Goal: Contribute content: Add original content to the website for others to see

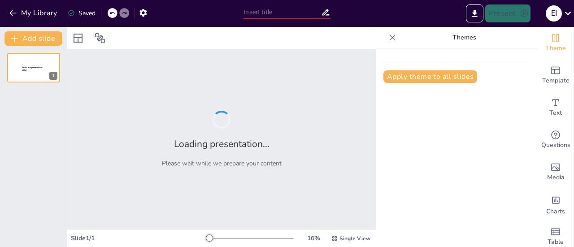
type input "Elementos Clave del Flamenco en [GEOGRAPHIC_DATA]"
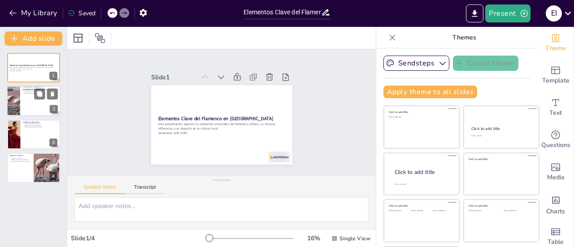
click at [31, 105] on div at bounding box center [34, 101] width 54 height 31
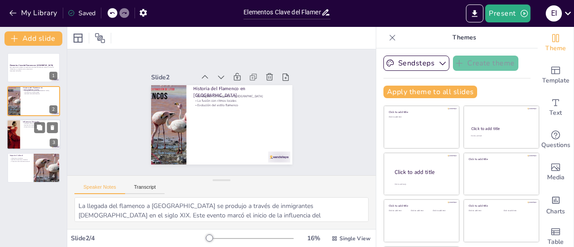
click at [30, 137] on div at bounding box center [34, 134] width 54 height 31
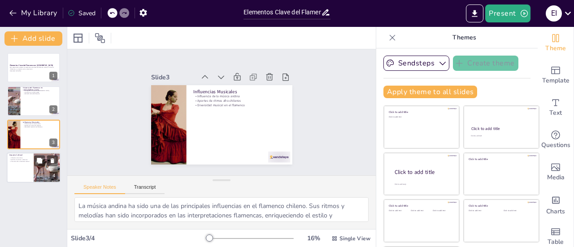
click at [30, 155] on p "Impacto Cultural" at bounding box center [20, 155] width 22 height 3
type textarea "El flamenco ha tenido un impacto profundo en la danza chilena, inspirando a bai…"
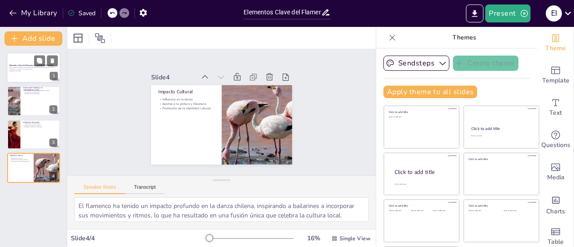
click at [38, 77] on div at bounding box center [34, 67] width 54 height 31
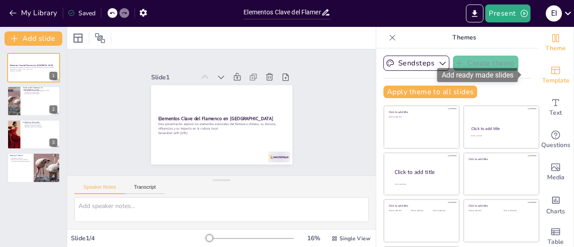
click at [549, 87] on div "Template" at bounding box center [556, 75] width 36 height 32
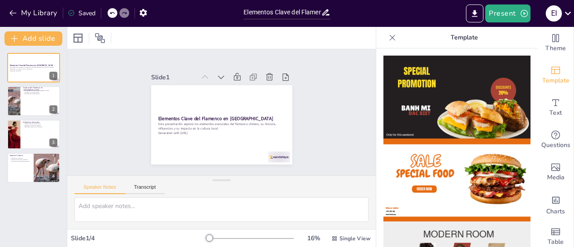
scroll to position [598, 0]
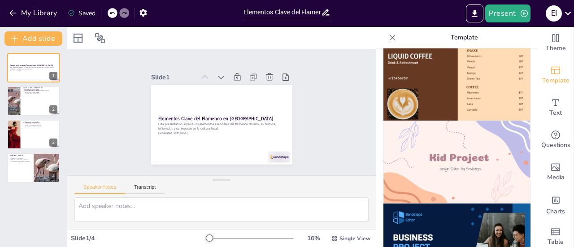
click at [421, 155] on img at bounding box center [457, 162] width 147 height 83
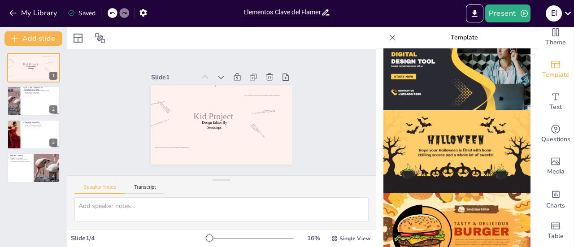
scroll to position [0, 0]
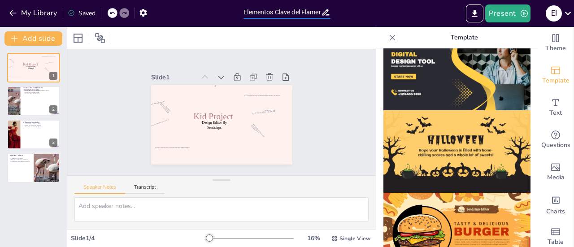
click at [280, 11] on input "Elementos Clave del Flamenco en [GEOGRAPHIC_DATA]" at bounding box center [282, 12] width 77 height 13
drag, startPoint x: 278, startPoint y: 11, endPoint x: 429, endPoint y: 11, distance: 150.8
click at [429, 11] on div "My Library Saved Elementos Clave del Flamenco en [GEOGRAPHIC_DATA] Present E I" at bounding box center [287, 13] width 574 height 27
click at [285, 12] on input "Elementos Clave del Flamenco en [GEOGRAPHIC_DATA]" at bounding box center [282, 12] width 77 height 13
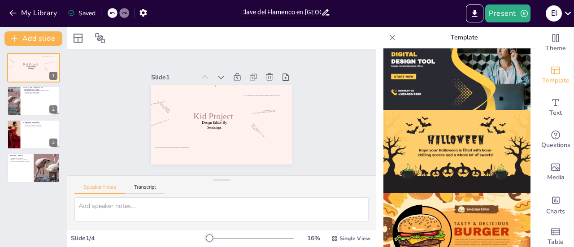
scroll to position [0, 0]
click at [30, 128] on div at bounding box center [34, 134] width 54 height 31
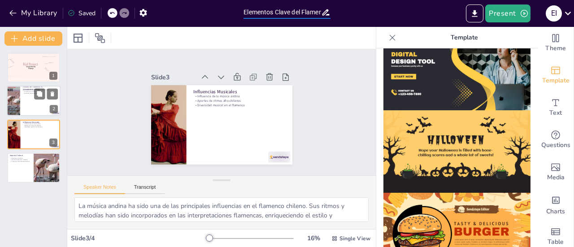
click at [24, 96] on div at bounding box center [34, 101] width 54 height 31
type textarea "La llegada del flamenco a [GEOGRAPHIC_DATA] se produjo a través de inmigrantes …"
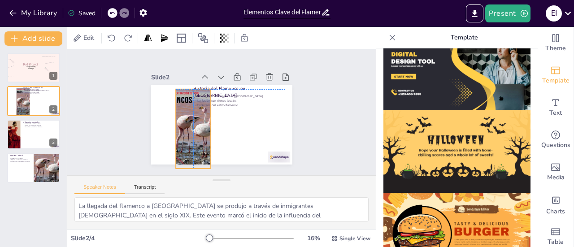
drag, startPoint x: 153, startPoint y: 111, endPoint x: 178, endPoint y: 114, distance: 25.4
click at [178, 114] on div at bounding box center [200, 88] width 94 height 94
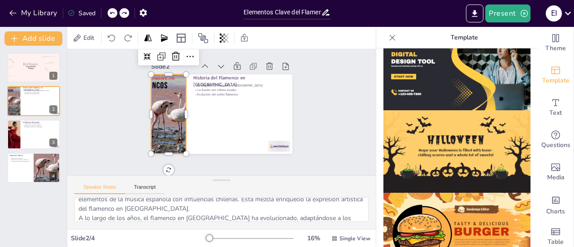
scroll to position [67, 0]
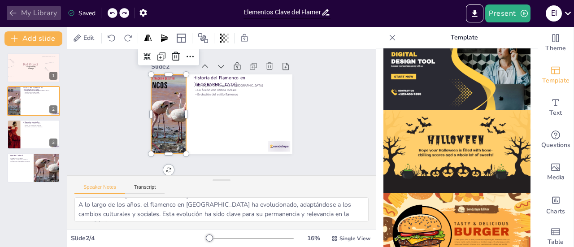
click at [13, 13] on icon "button" at bounding box center [13, 13] width 9 height 9
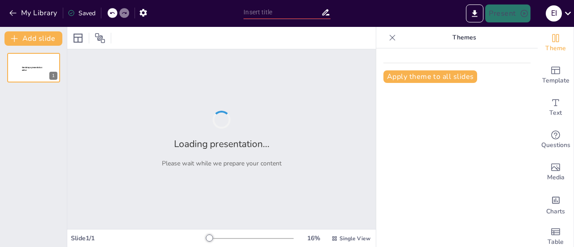
type input "Características del Flamenco: Un Análisis Detallado"
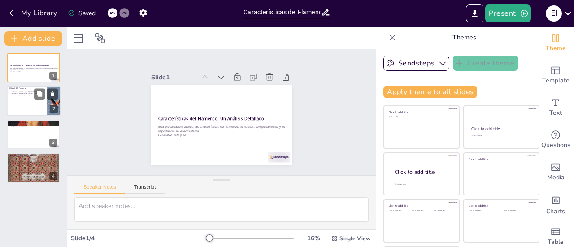
click at [22, 105] on div at bounding box center [34, 101] width 54 height 31
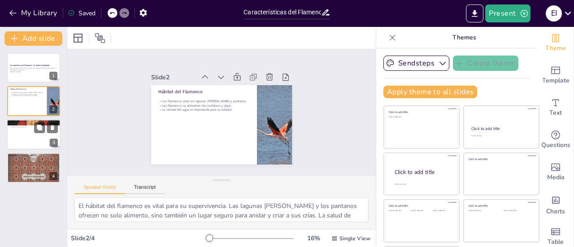
click at [23, 134] on div at bounding box center [34, 134] width 54 height 31
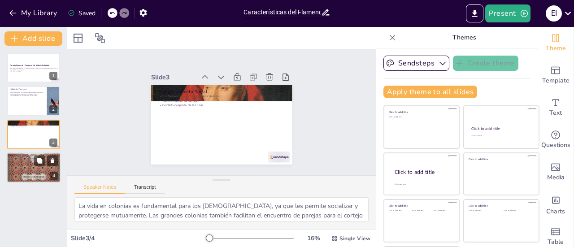
click at [23, 160] on p "Sin flamencos, el ecosistema podría volverse inestable." at bounding box center [33, 161] width 48 height 2
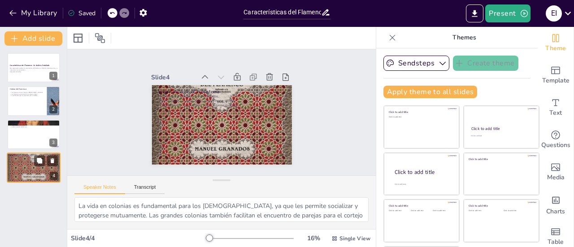
type textarea "El control de la población de invertebrados es crucial para mantener el equilib…"
click at [9, 13] on icon "button" at bounding box center [13, 13] width 9 height 9
